Goal: Find specific page/section

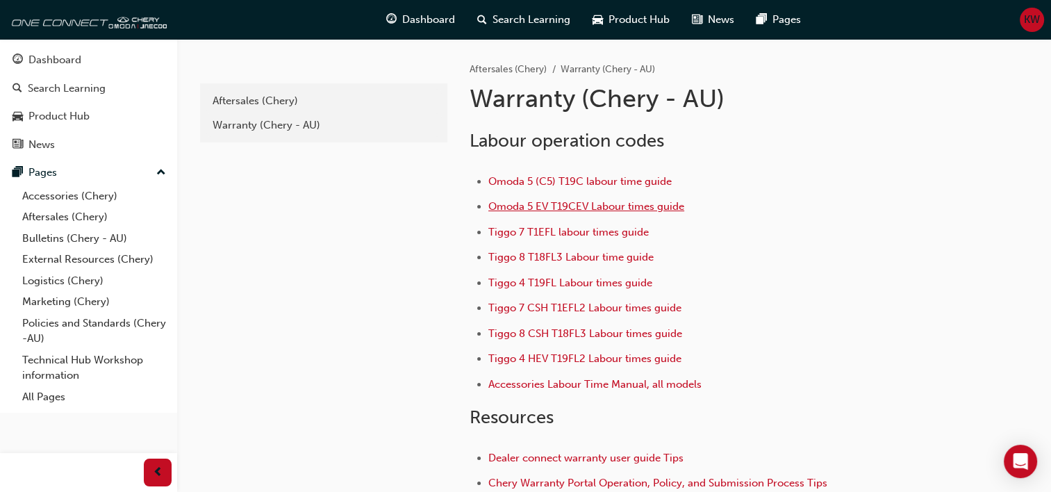
click at [602, 205] on span "Omoda 5 EV T19CEV Labour times guide" at bounding box center [586, 206] width 196 height 13
click at [543, 178] on span "Omoda 5 (C5) T19C labour time guide" at bounding box center [579, 181] width 183 height 13
click at [1024, 22] on span "KW" at bounding box center [1032, 20] width 16 height 16
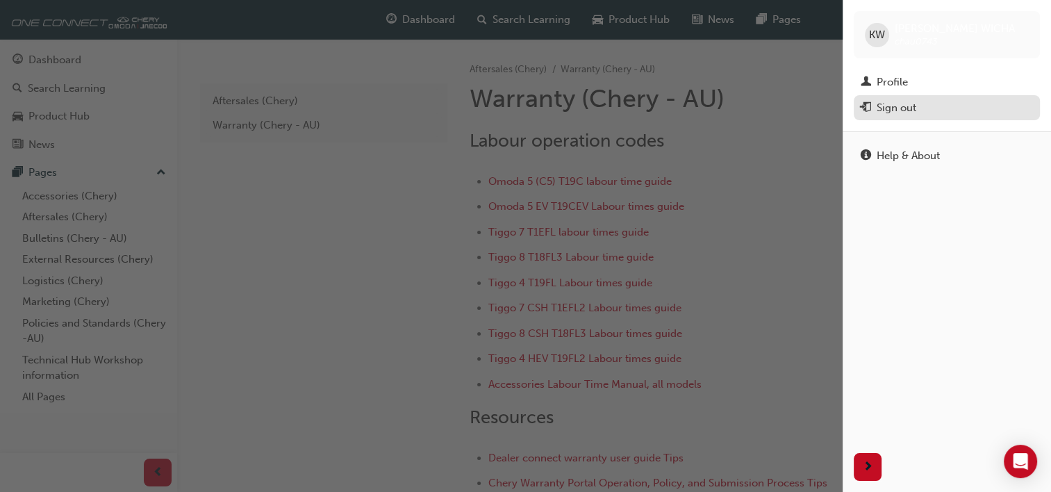
click at [885, 104] on div "Sign out" at bounding box center [897, 108] width 40 height 16
